Goal: Purchase product/service

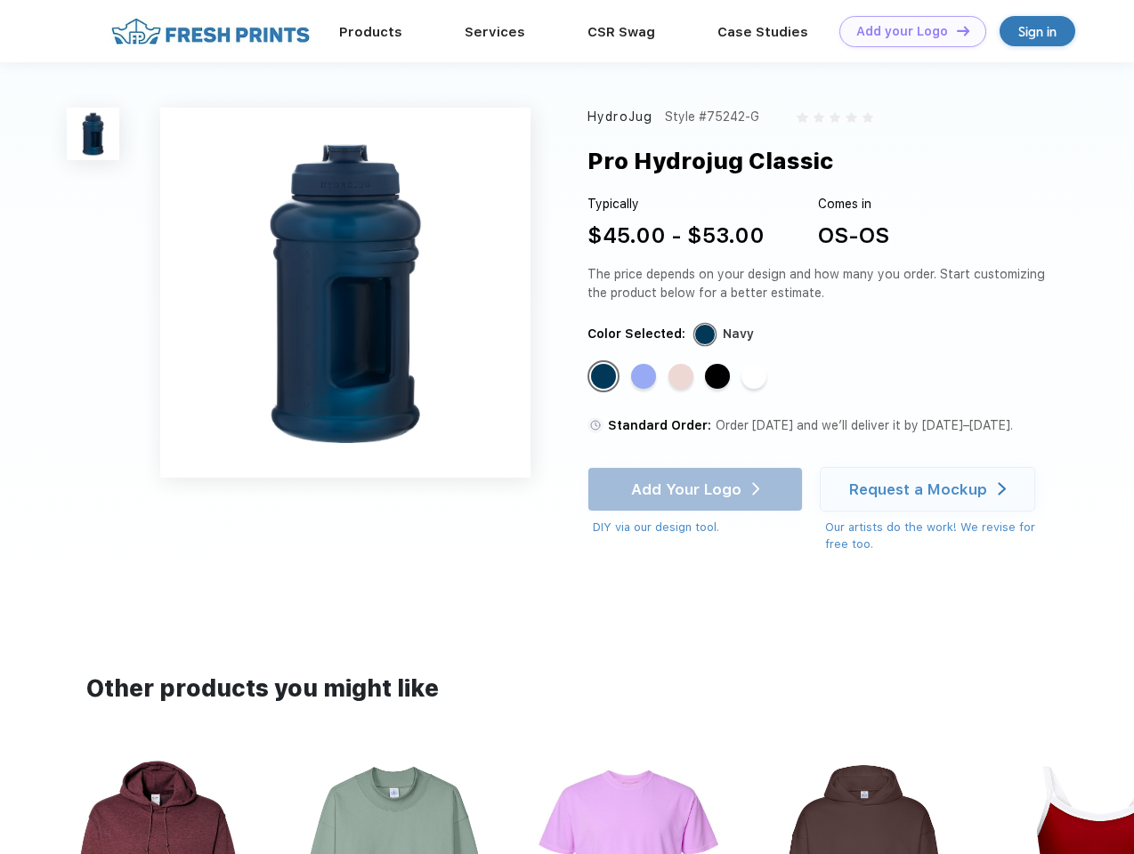
click at [906, 31] on link "Add your Logo Design Tool" at bounding box center [912, 31] width 147 height 31
click at [0, 0] on div "Design Tool" at bounding box center [0, 0] width 0 height 0
click at [955, 30] on link "Add your Logo Design Tool" at bounding box center [912, 31] width 147 height 31
click at [93, 134] on img at bounding box center [93, 134] width 53 height 53
click at [605, 377] on div "Standard Color" at bounding box center [603, 376] width 25 height 25
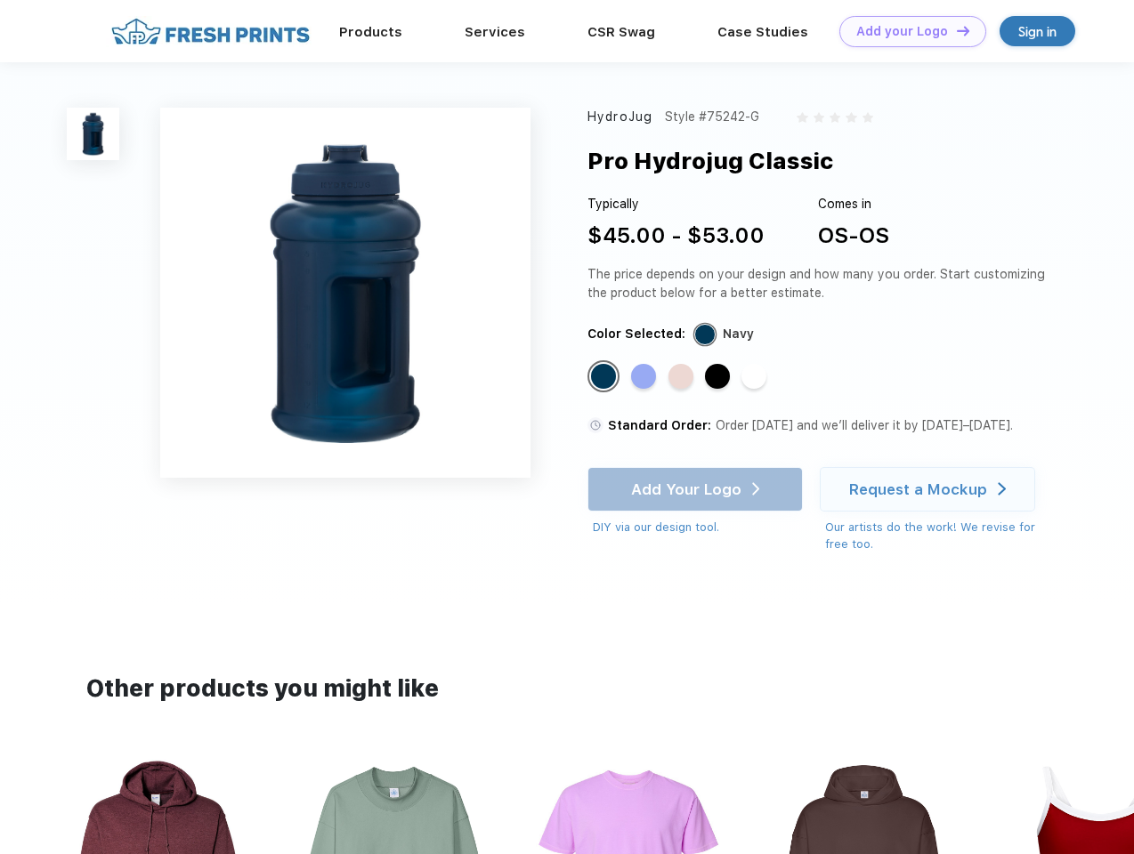
click at [645, 377] on div "Standard Color" at bounding box center [643, 376] width 25 height 25
click at [683, 377] on div "Standard Color" at bounding box center [680, 376] width 25 height 25
click at [719, 377] on div "Standard Color" at bounding box center [717, 376] width 25 height 25
click at [756, 377] on div "Standard Color" at bounding box center [753, 376] width 25 height 25
click at [697, 490] on div "Add Your Logo DIY via our design tool. Ah shoot! This product isn't up in our d…" at bounding box center [694, 501] width 215 height 69
